Goal: Find specific page/section: Find specific page/section

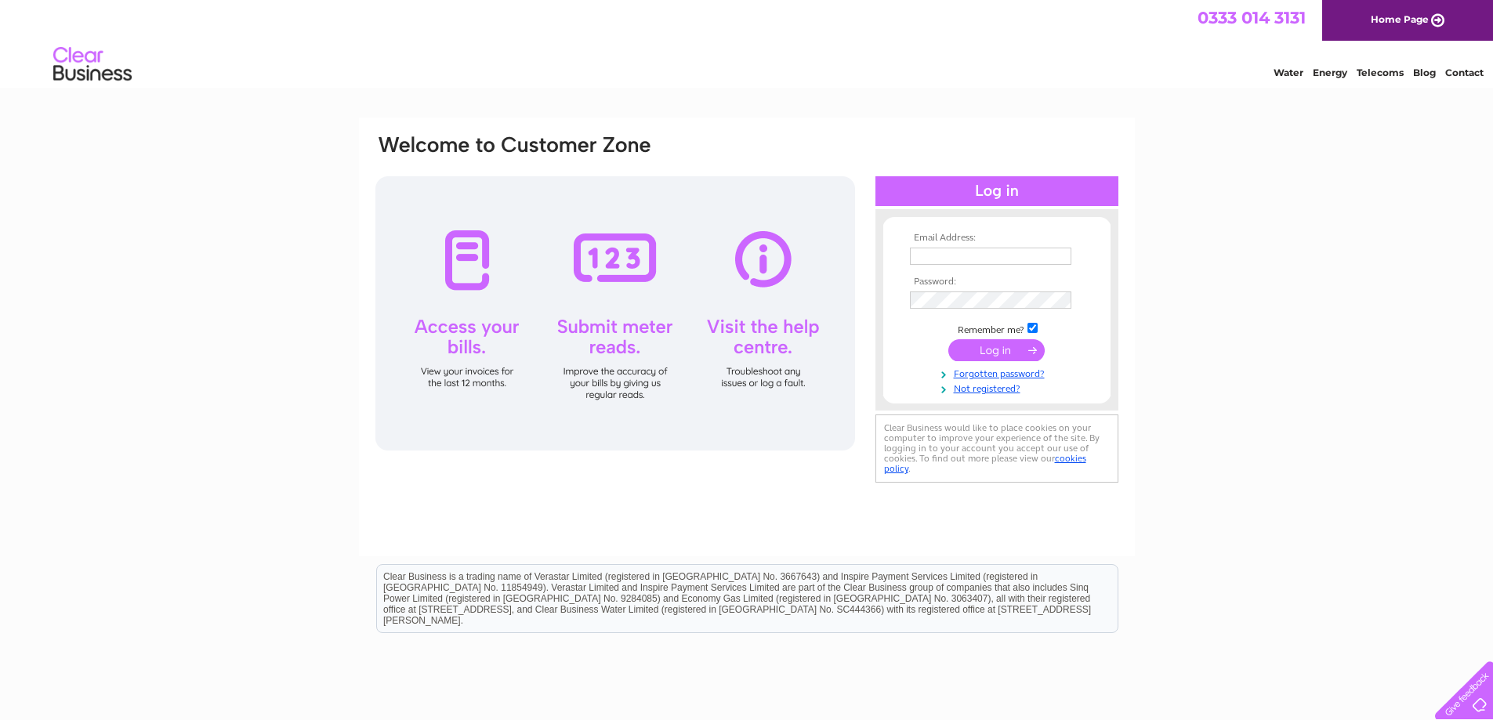
click at [1305, 61] on div "Water Energy Telecoms Blog Contact" at bounding box center [1367, 64] width 251 height 28
click at [1321, 75] on link "Energy" at bounding box center [1330, 73] width 34 height 12
